Goal: Browse casually: Explore the website without a specific task or goal

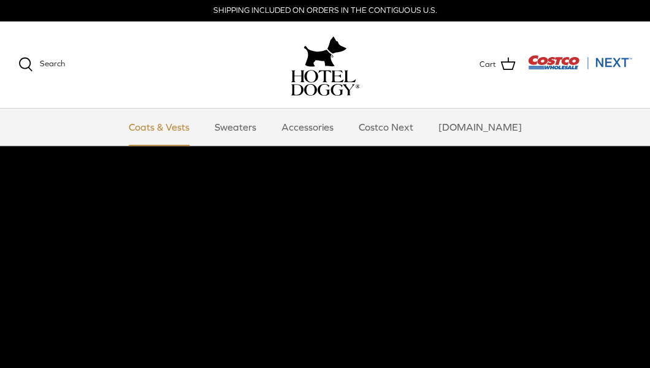
click at [181, 129] on link "Coats & Vests" at bounding box center [159, 126] width 83 height 37
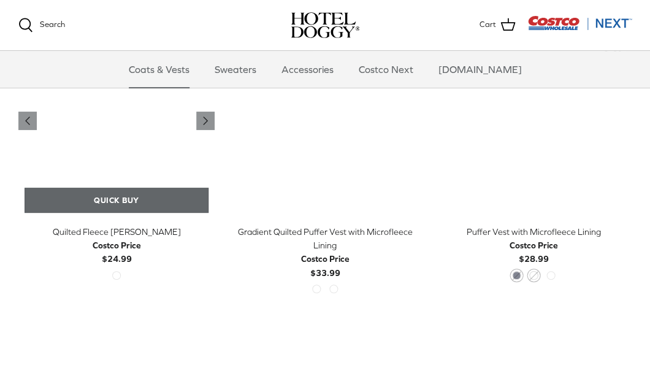
scroll to position [1557, 0]
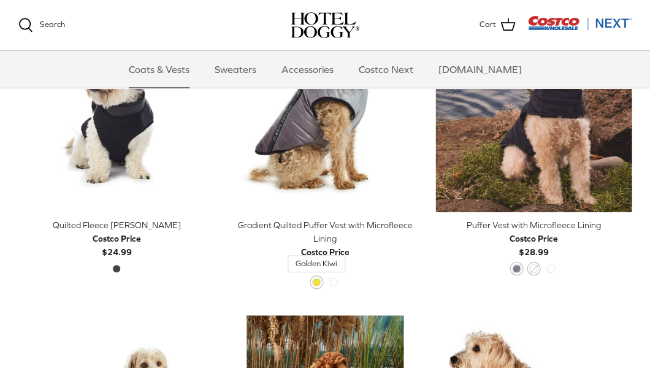
click at [314, 284] on span "Golden Kiwi" at bounding box center [316, 282] width 9 height 9
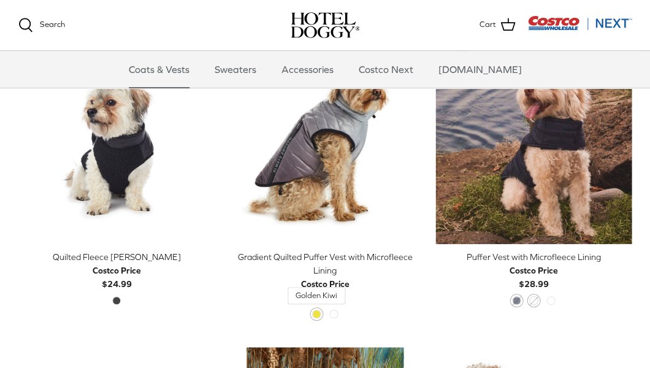
scroll to position [1524, 0]
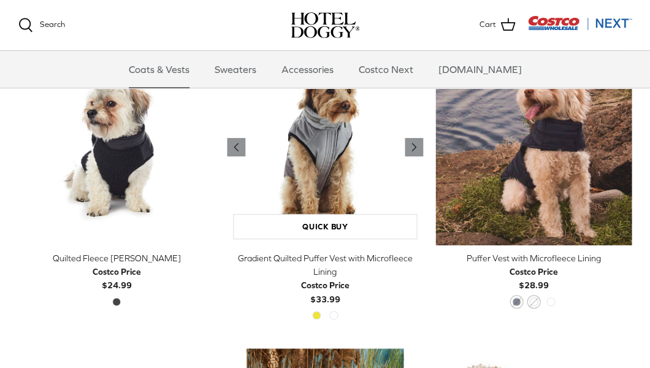
click at [386, 203] on img "Gradient Quilted Puffer Vest with Microfleece Lining" at bounding box center [325, 147] width 196 height 196
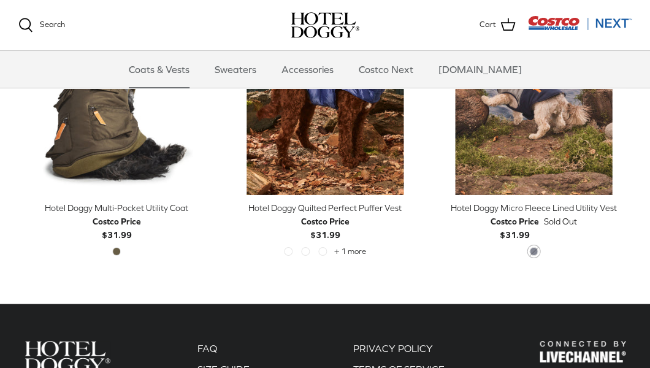
scroll to position [2145, 0]
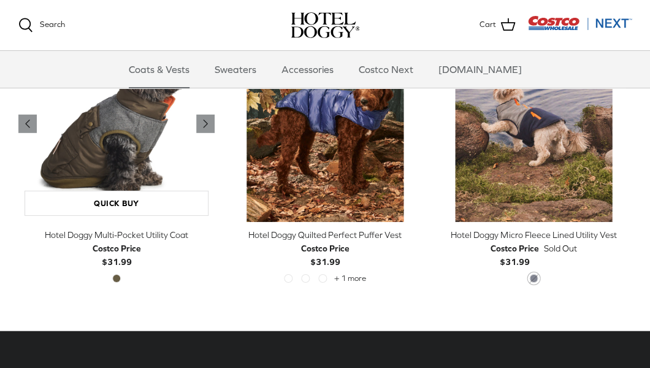
click at [147, 172] on img "Hotel Doggy Multi-Pocket Utility Coat" at bounding box center [116, 124] width 196 height 196
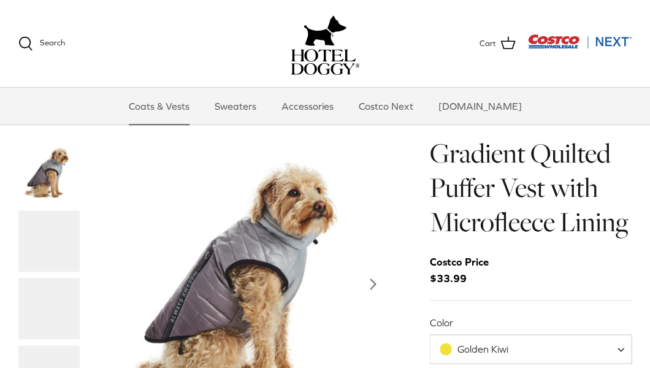
scroll to position [146, 0]
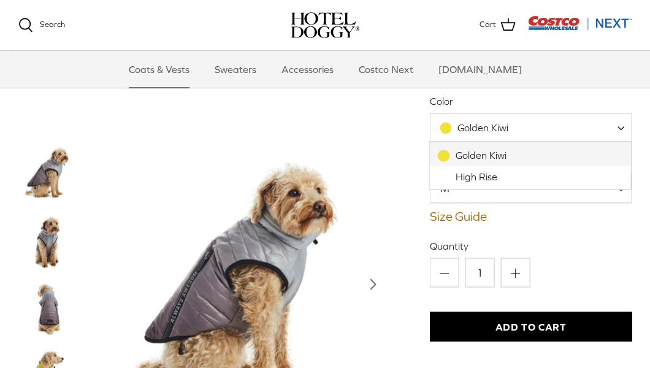
click at [456, 137] on span "Golden Kiwi" at bounding box center [530, 127] width 202 height 29
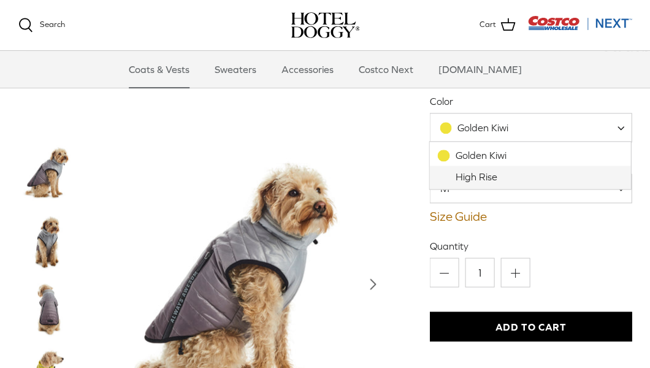
select select "High Rise"
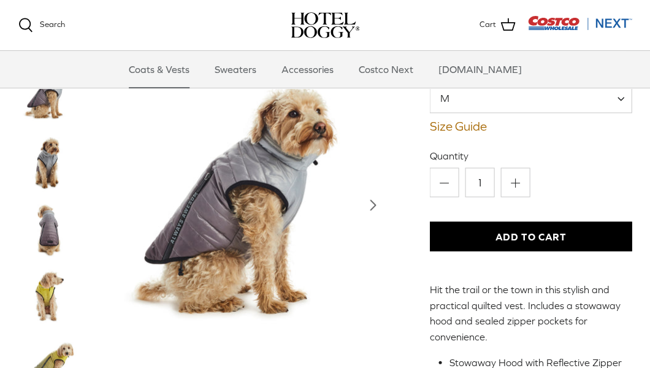
scroll to position [240, 0]
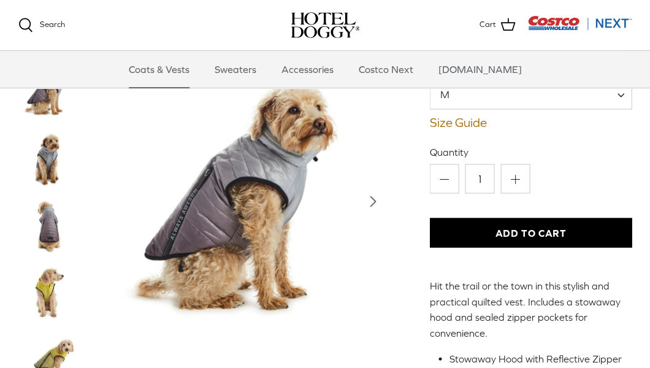
click at [42, 276] on img "Thumbnail Link" at bounding box center [48, 292] width 61 height 61
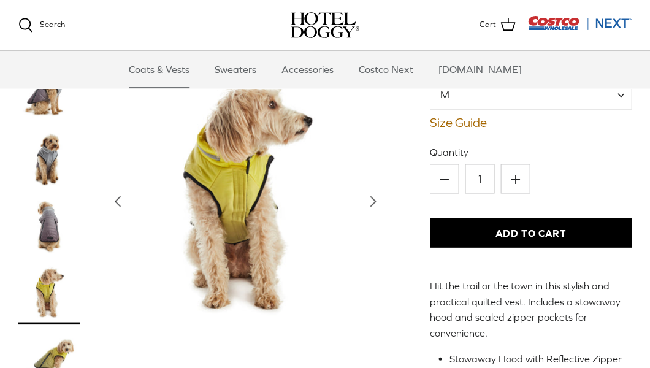
click at [57, 355] on img "Thumbnail Link" at bounding box center [48, 360] width 61 height 61
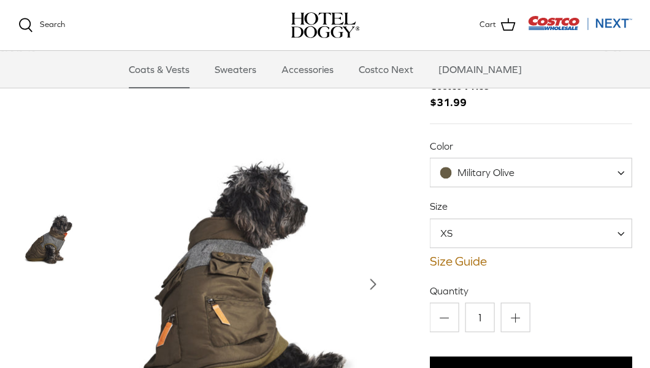
scroll to position [127, 0]
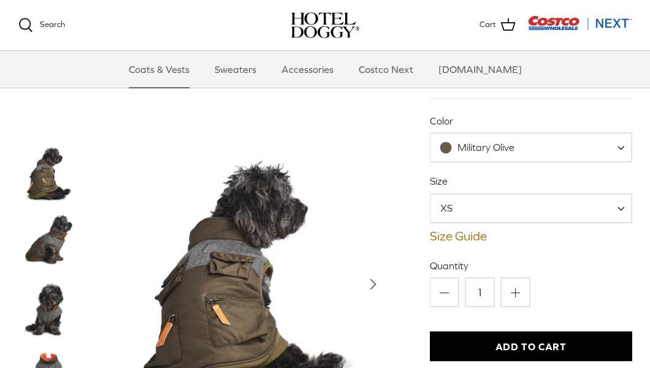
click at [36, 249] on img "Thumbnail Link" at bounding box center [48, 240] width 61 height 61
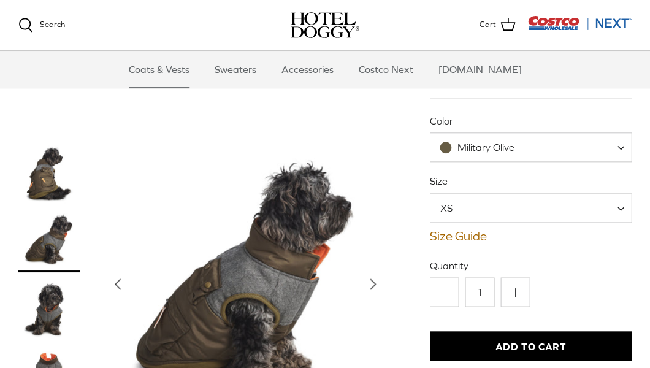
click at [49, 300] on img "Thumbnail Link" at bounding box center [48, 308] width 61 height 61
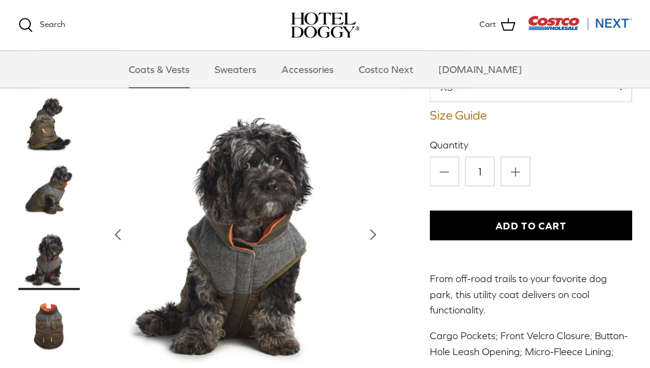
scroll to position [249, 0]
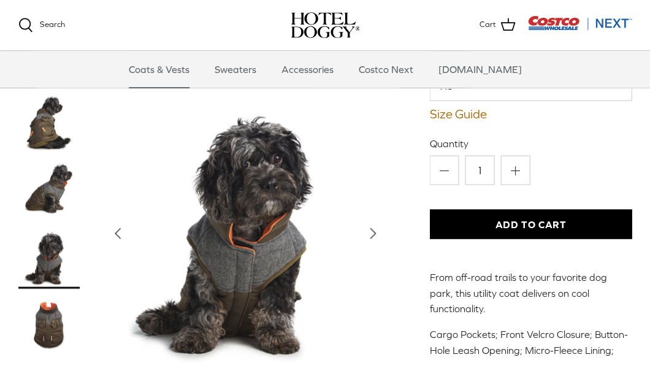
click at [50, 311] on img "Thumbnail Link" at bounding box center [48, 324] width 61 height 61
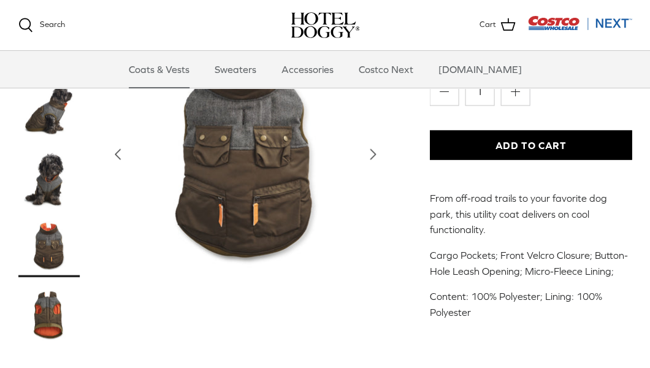
scroll to position [355, 0]
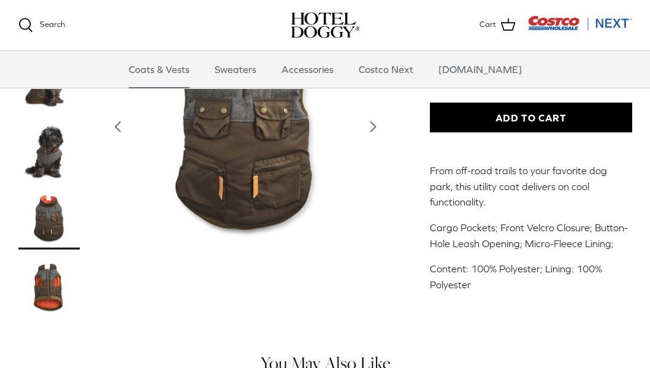
click at [53, 291] on img "Thumbnail Link" at bounding box center [48, 285] width 61 height 61
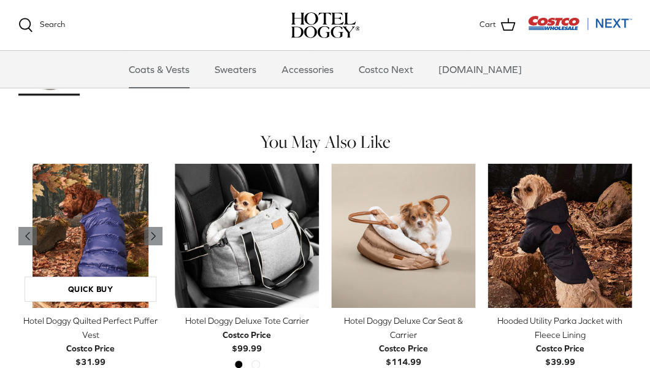
scroll to position [579, 0]
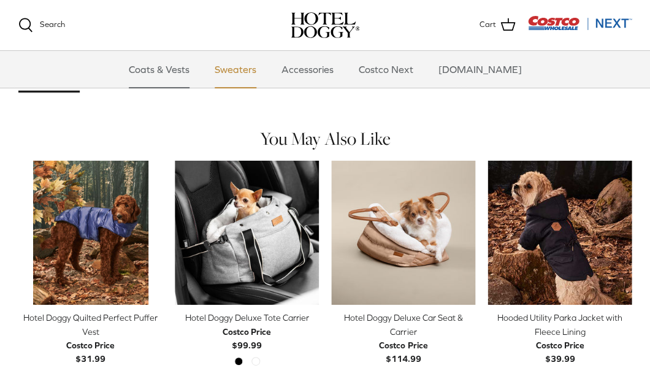
click at [265, 77] on link "Sweaters" at bounding box center [235, 69] width 64 height 37
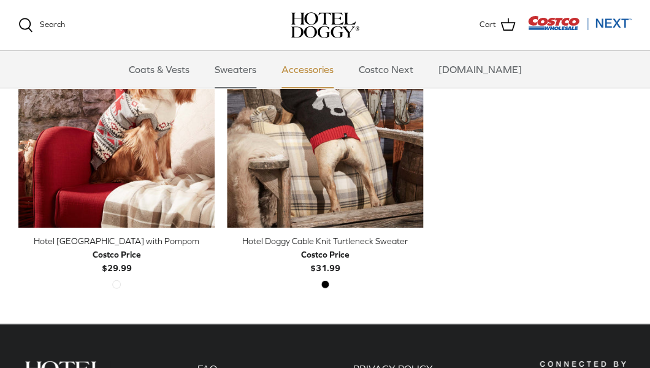
scroll to position [380, 0]
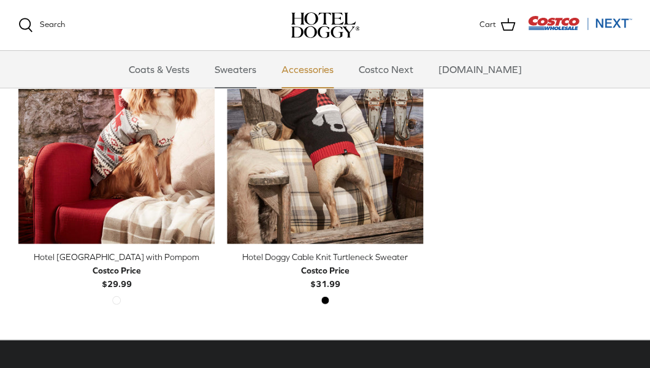
click at [330, 71] on link "Accessories" at bounding box center [307, 69] width 74 height 37
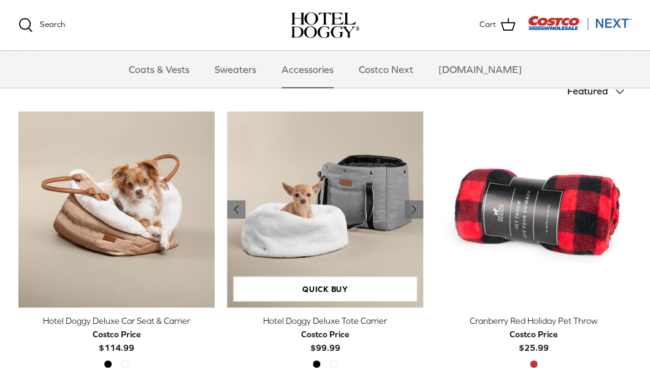
scroll to position [270, 0]
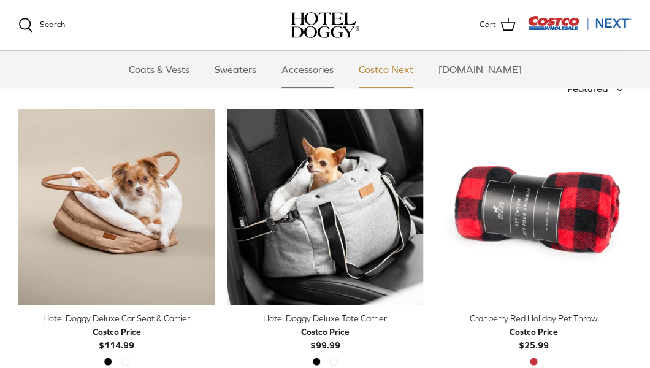
click at [401, 72] on link "Costco Next" at bounding box center [386, 69] width 76 height 37
